Goal: Transaction & Acquisition: Purchase product/service

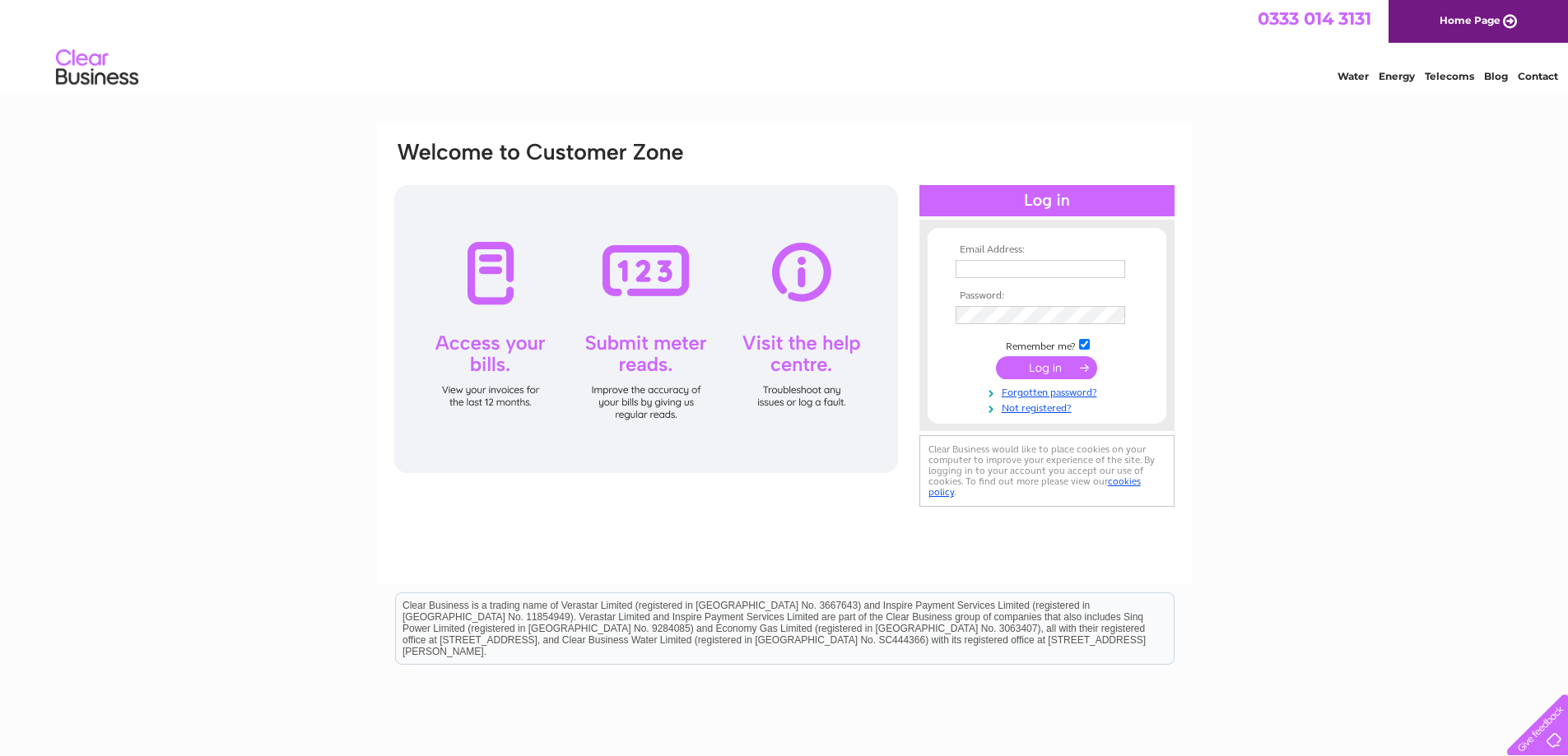
type input "oxheyfoodnation@gmail.com"
click at [1064, 377] on input "submit" at bounding box center [1046, 369] width 101 height 23
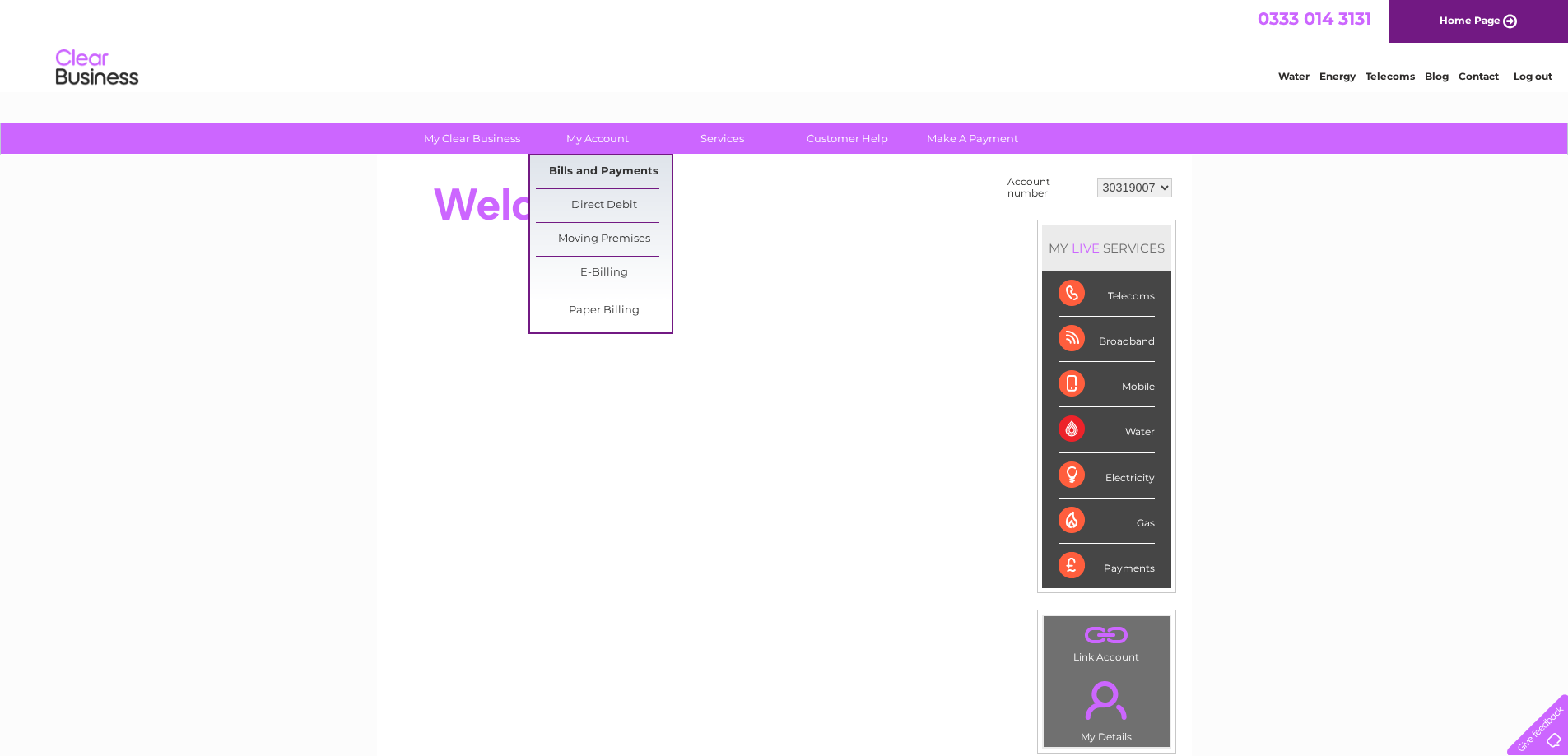
click at [593, 166] on link "Bills and Payments" at bounding box center [603, 172] width 135 height 33
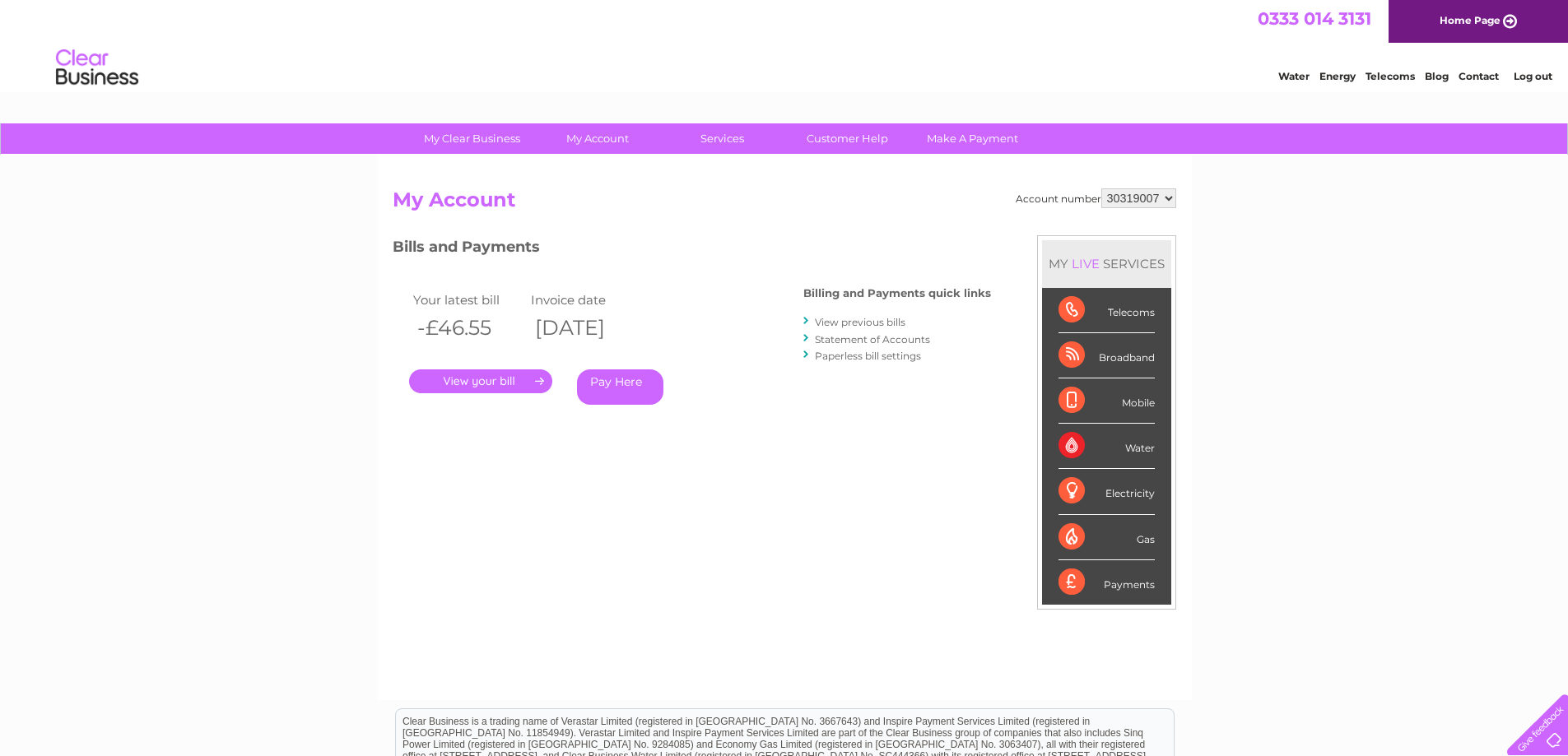
click at [505, 378] on link "." at bounding box center [481, 381] width 144 height 23
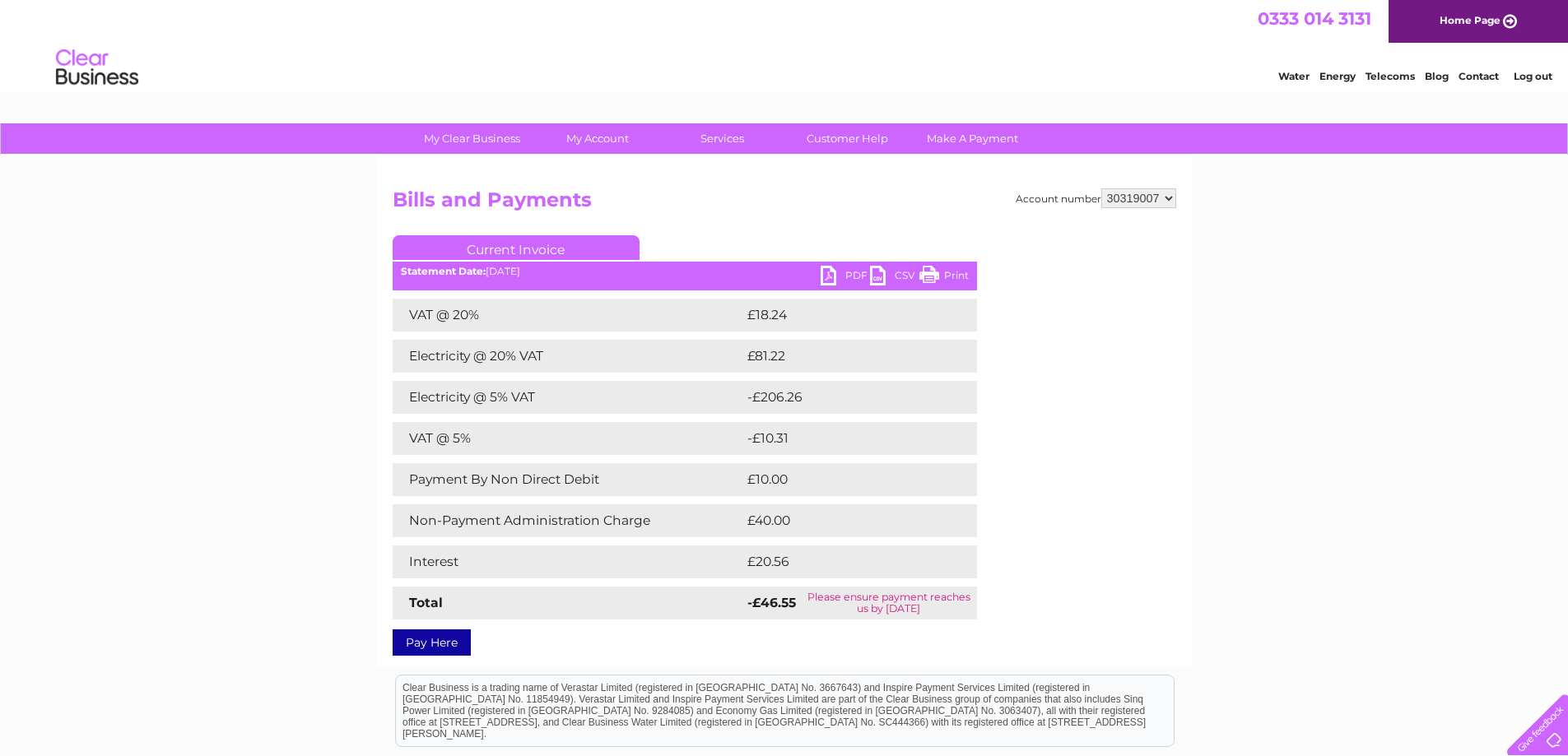
scroll to position [203, 0]
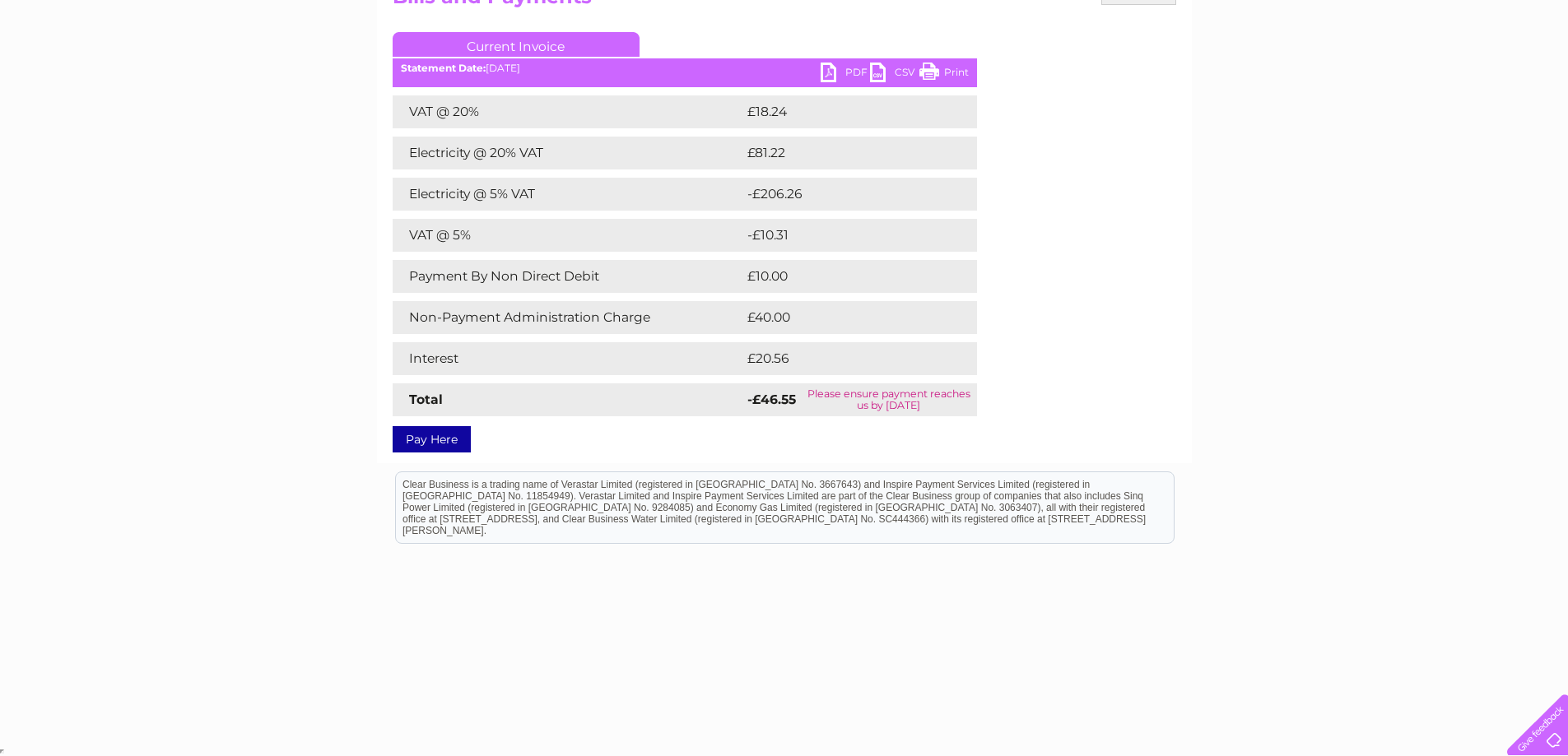
click at [847, 61] on ul "Current Invoice" at bounding box center [685, 48] width 584 height 31
click at [856, 77] on link "PDF" at bounding box center [845, 74] width 50 height 23
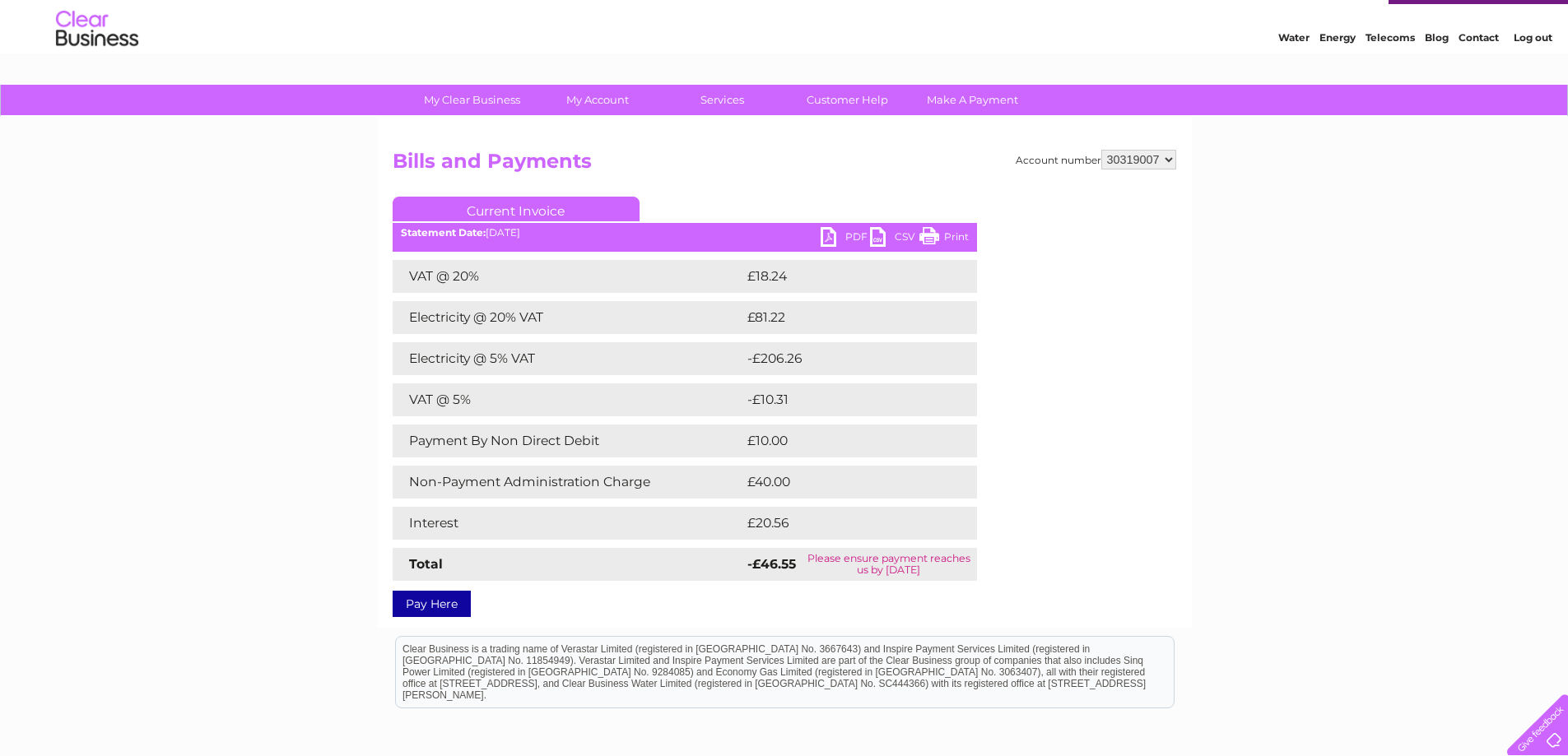
scroll to position [0, 0]
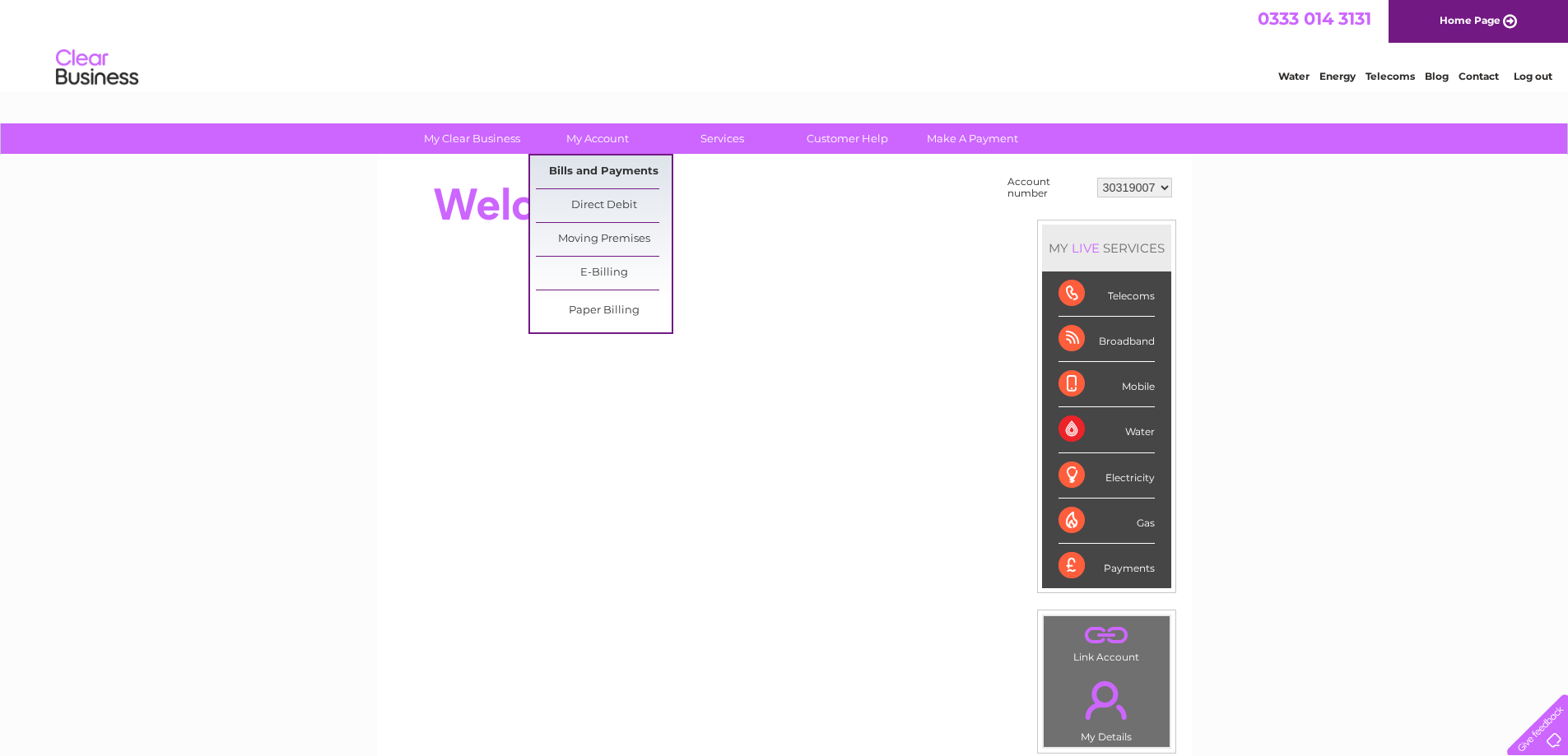
click at [592, 165] on link "Bills and Payments" at bounding box center [603, 172] width 135 height 33
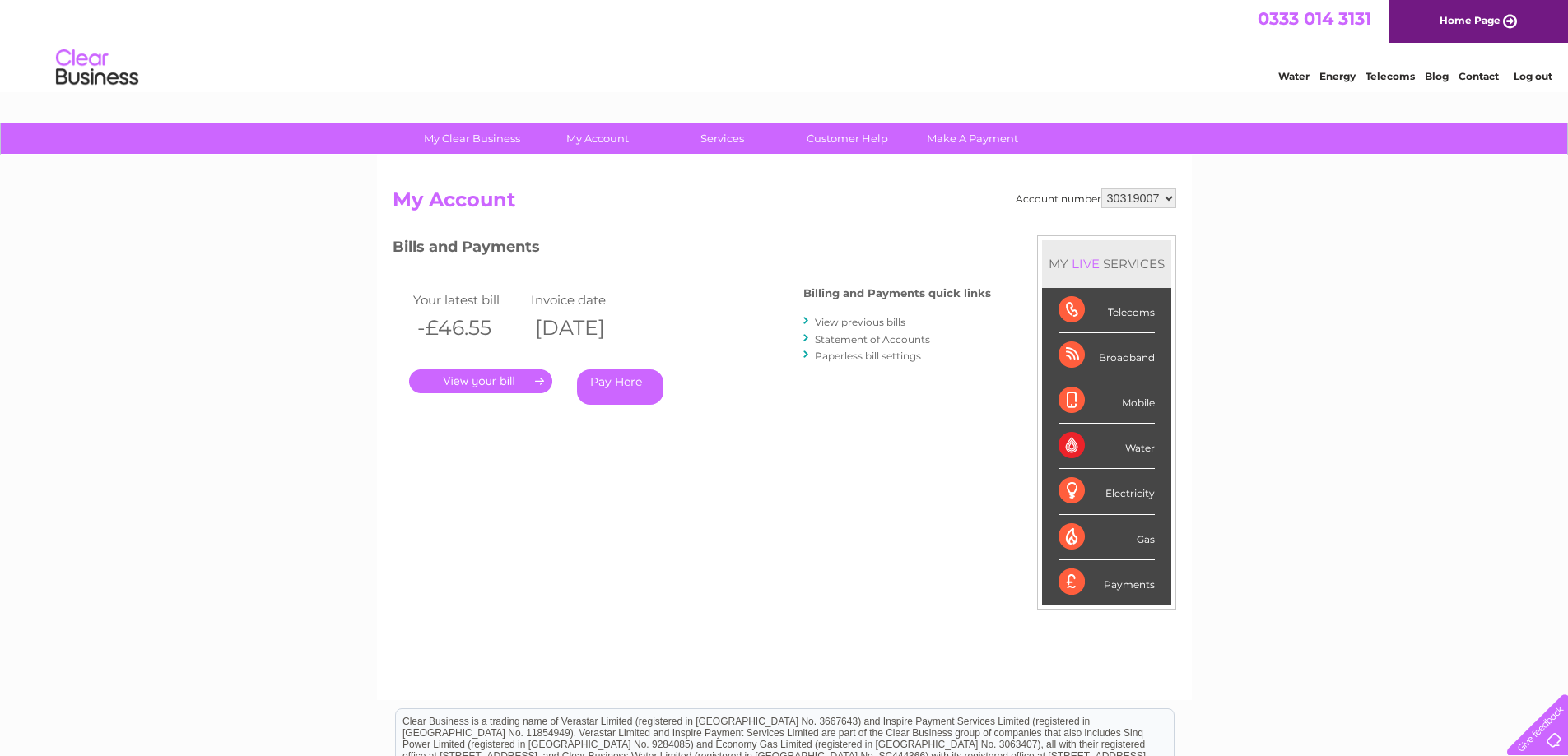
click at [490, 371] on link "." at bounding box center [481, 381] width 144 height 23
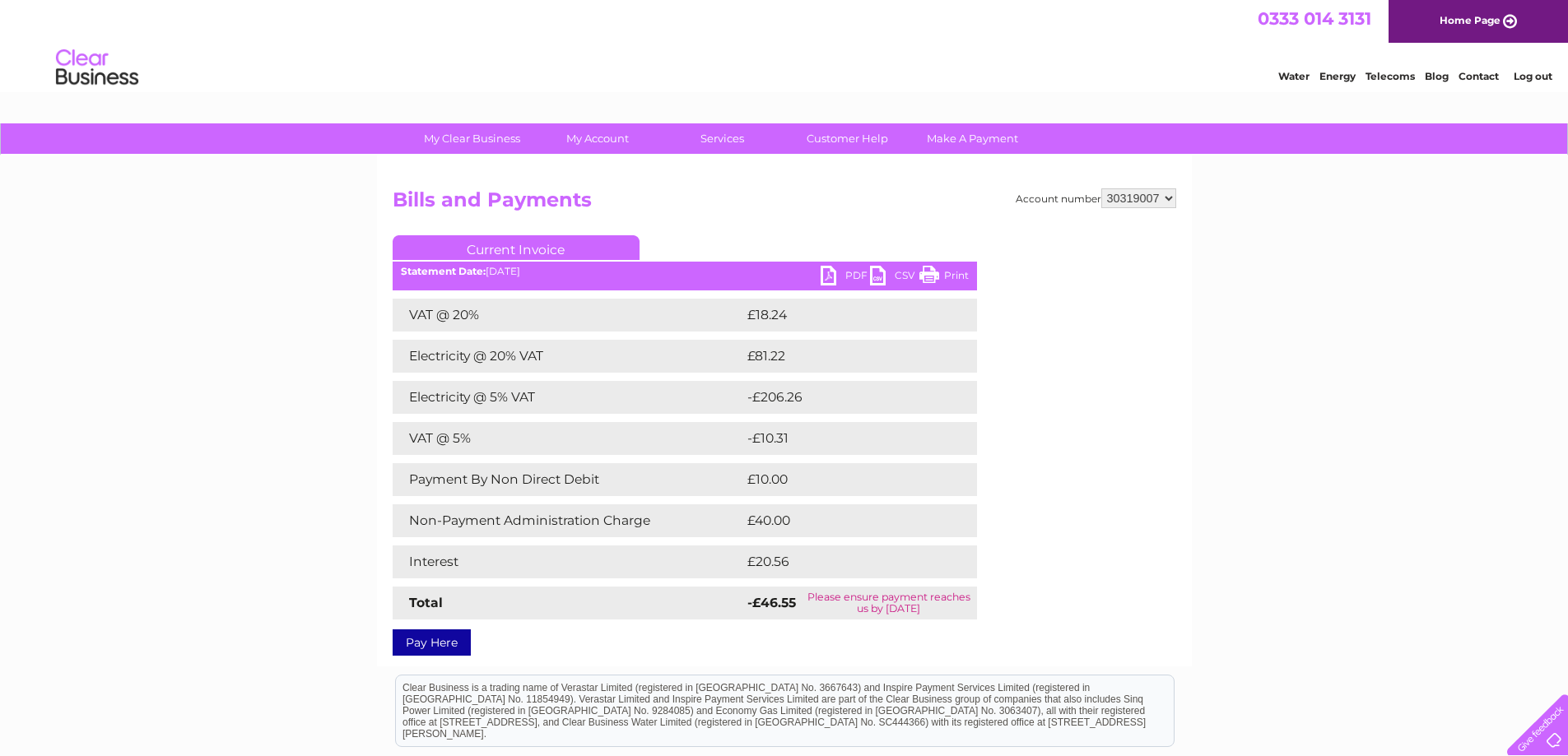
click at [846, 279] on link "PDF" at bounding box center [845, 277] width 50 height 23
click at [440, 636] on link "Pay Here" at bounding box center [432, 642] width 79 height 26
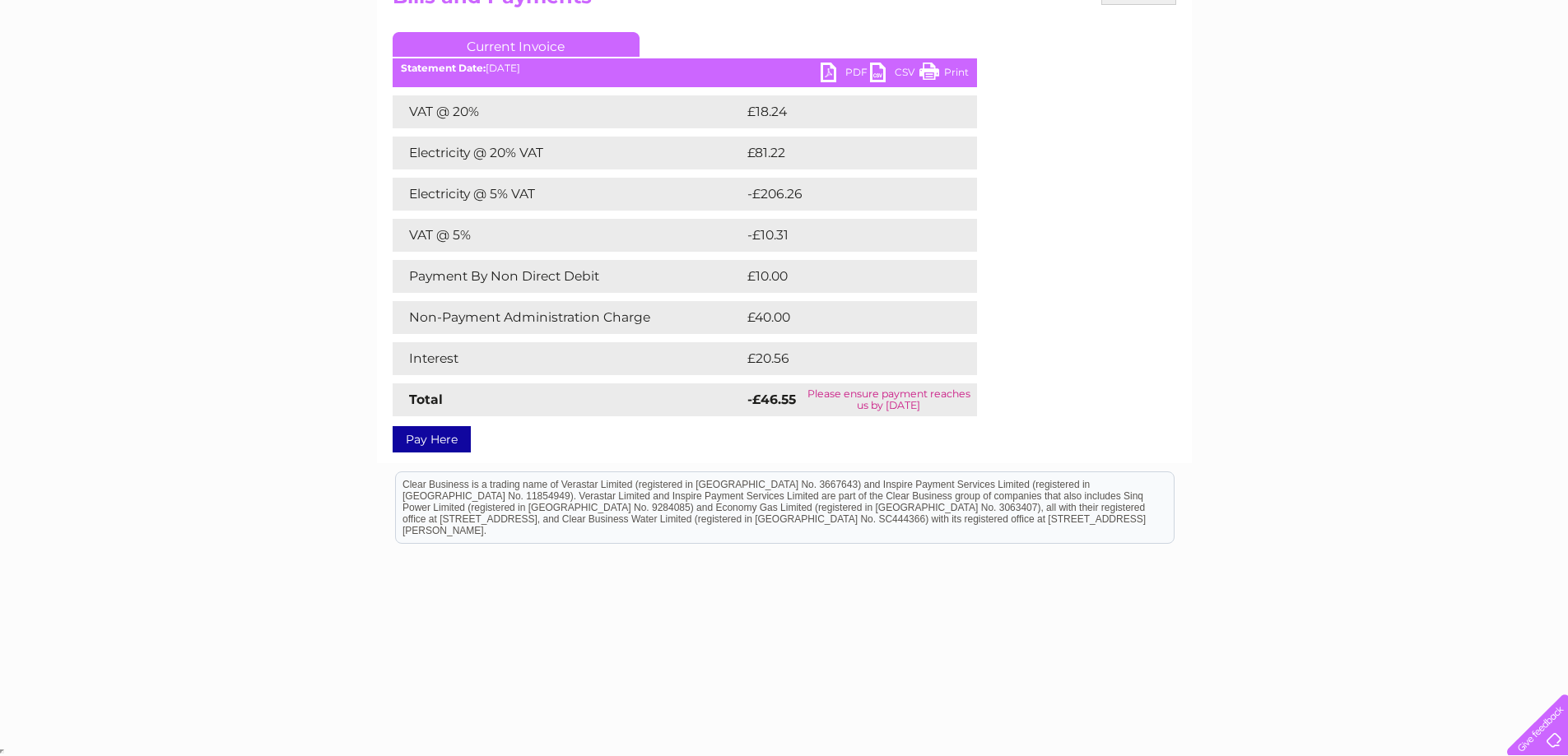
scroll to position [39, 0]
